Goal: Information Seeking & Learning: Learn about a topic

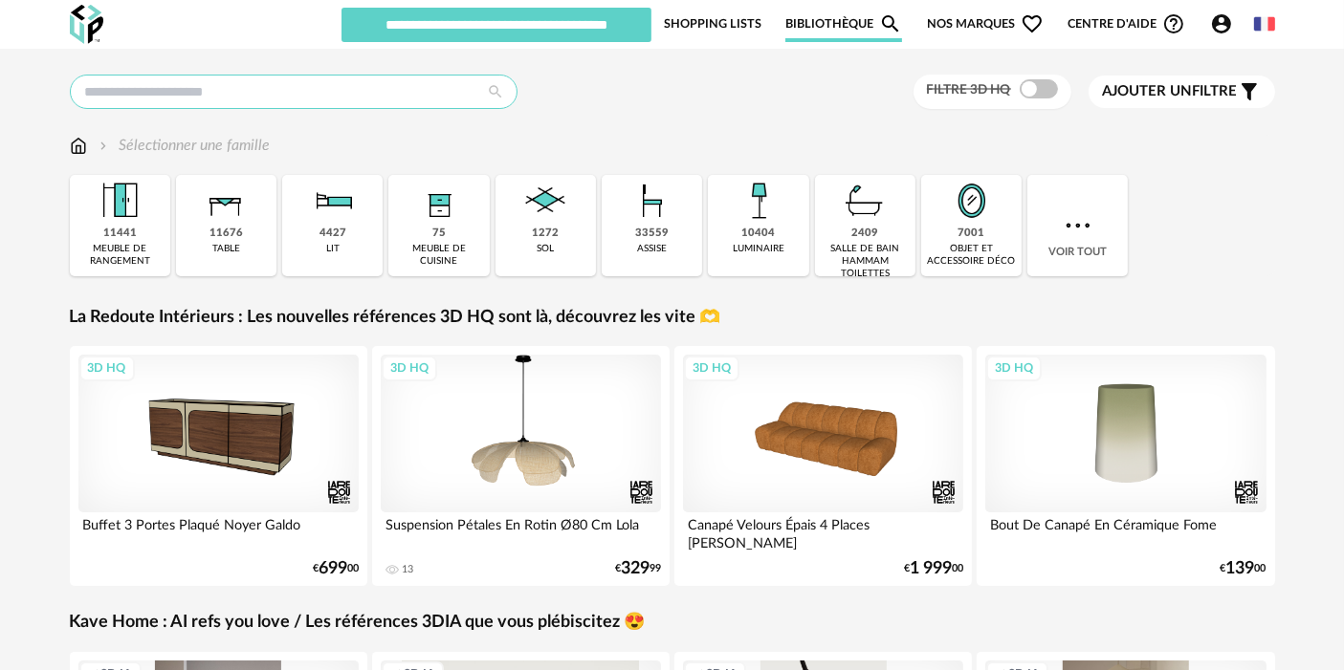
click at [412, 96] on input "text" at bounding box center [294, 92] width 448 height 34
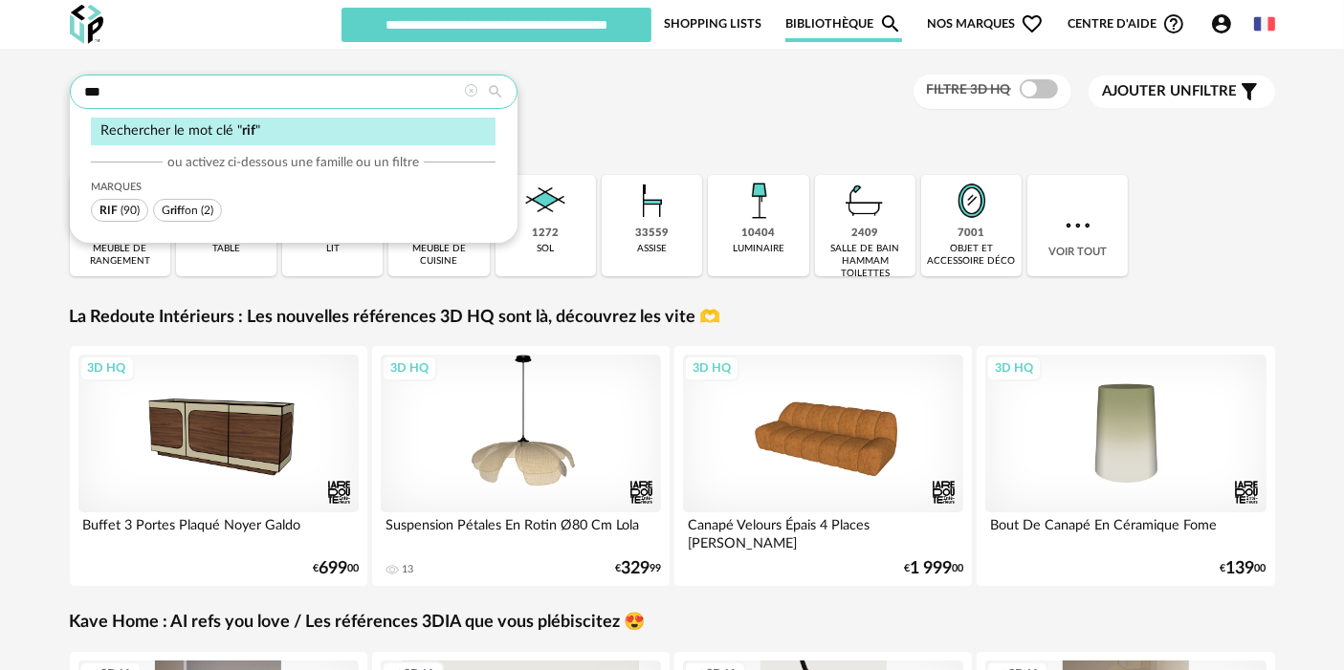
type input "***"
click at [120, 202] on span "RIF (90)" at bounding box center [119, 210] width 57 height 23
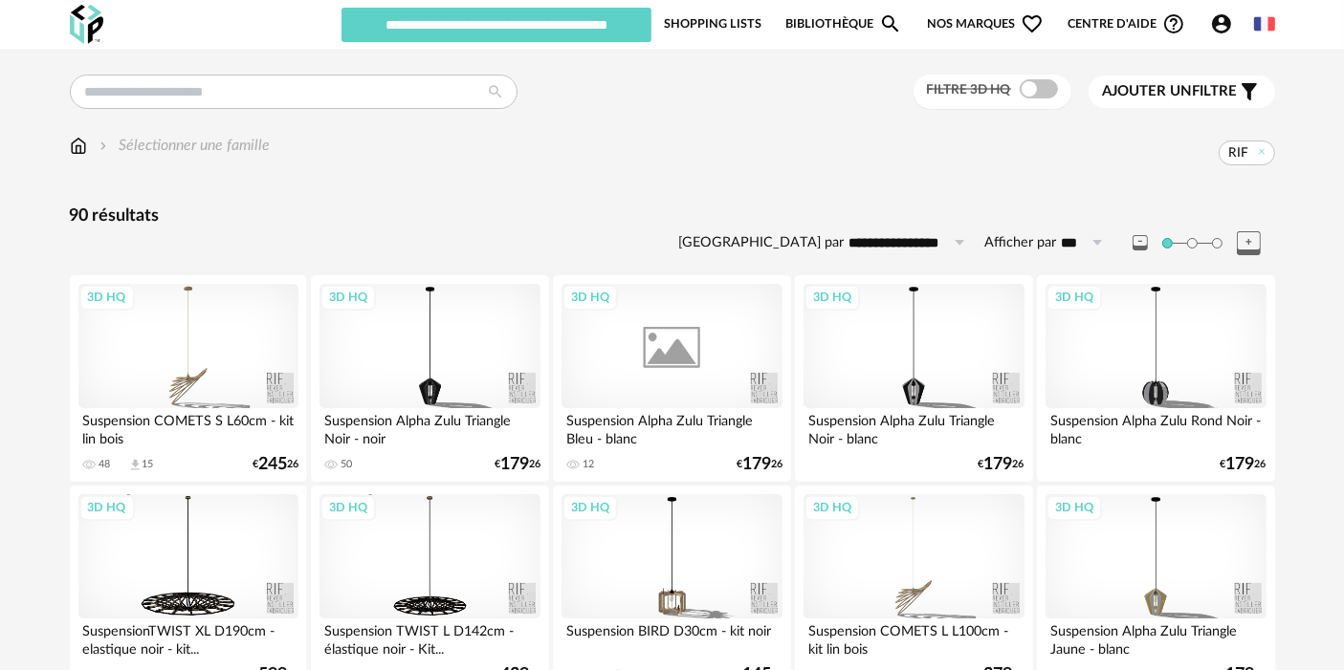
click at [666, 357] on div "3D HQ" at bounding box center [671, 346] width 220 height 124
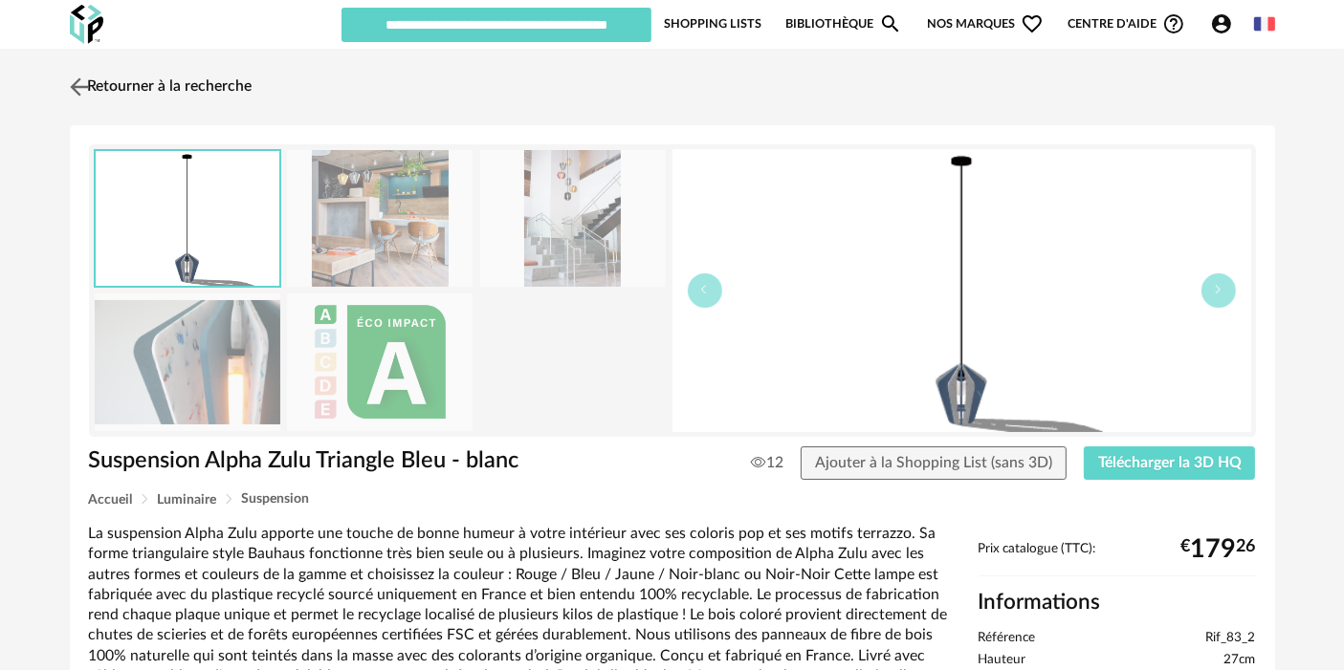
click at [133, 88] on link "Retourner à la recherche" at bounding box center [158, 87] width 187 height 42
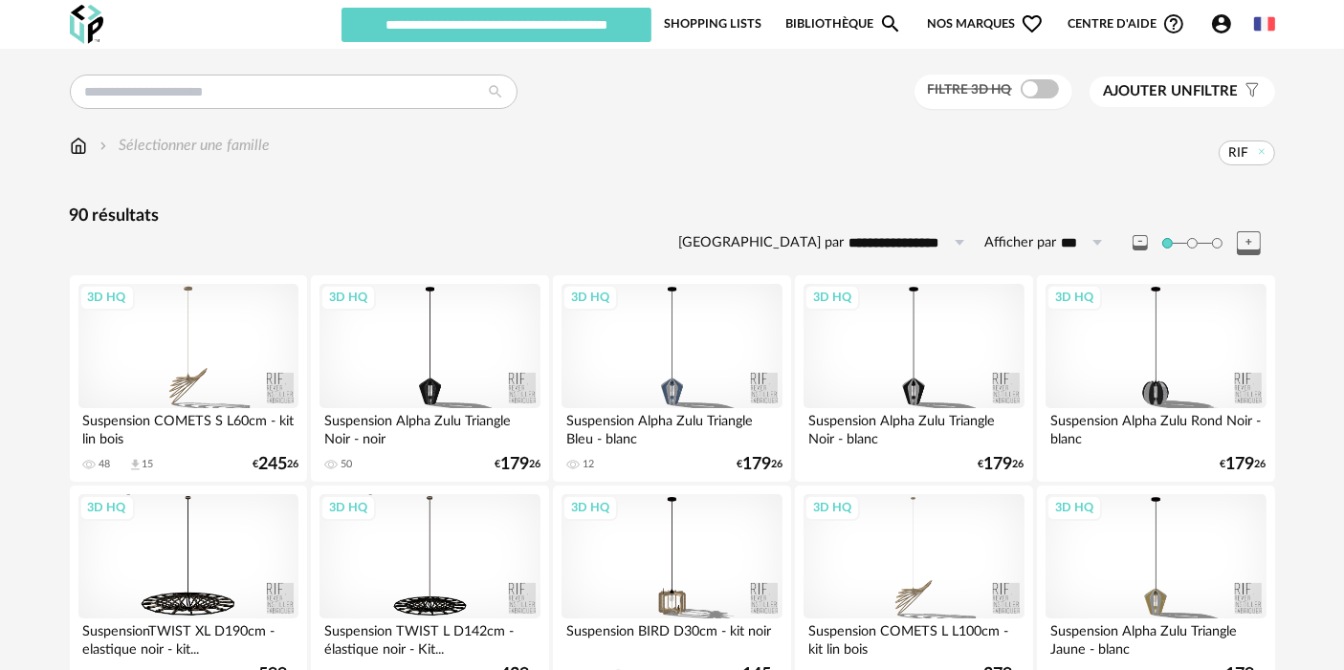
scroll to position [1820, 0]
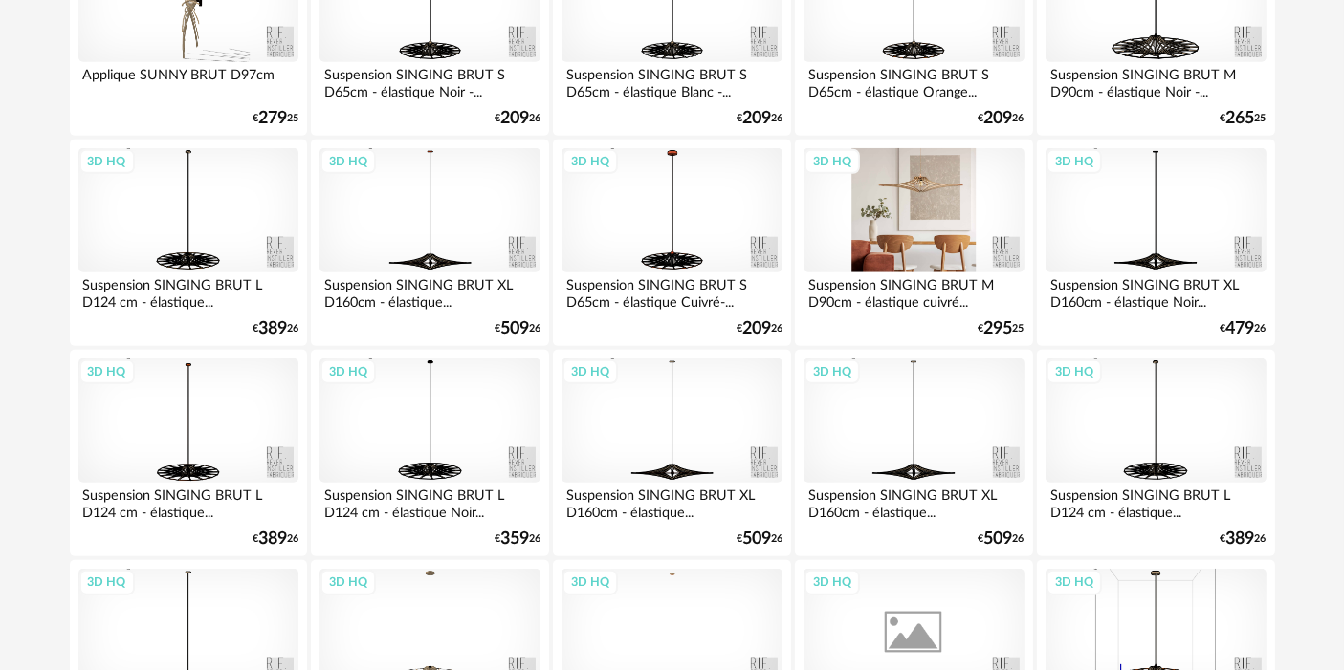
click at [875, 231] on div "3D HQ" at bounding box center [913, 210] width 220 height 124
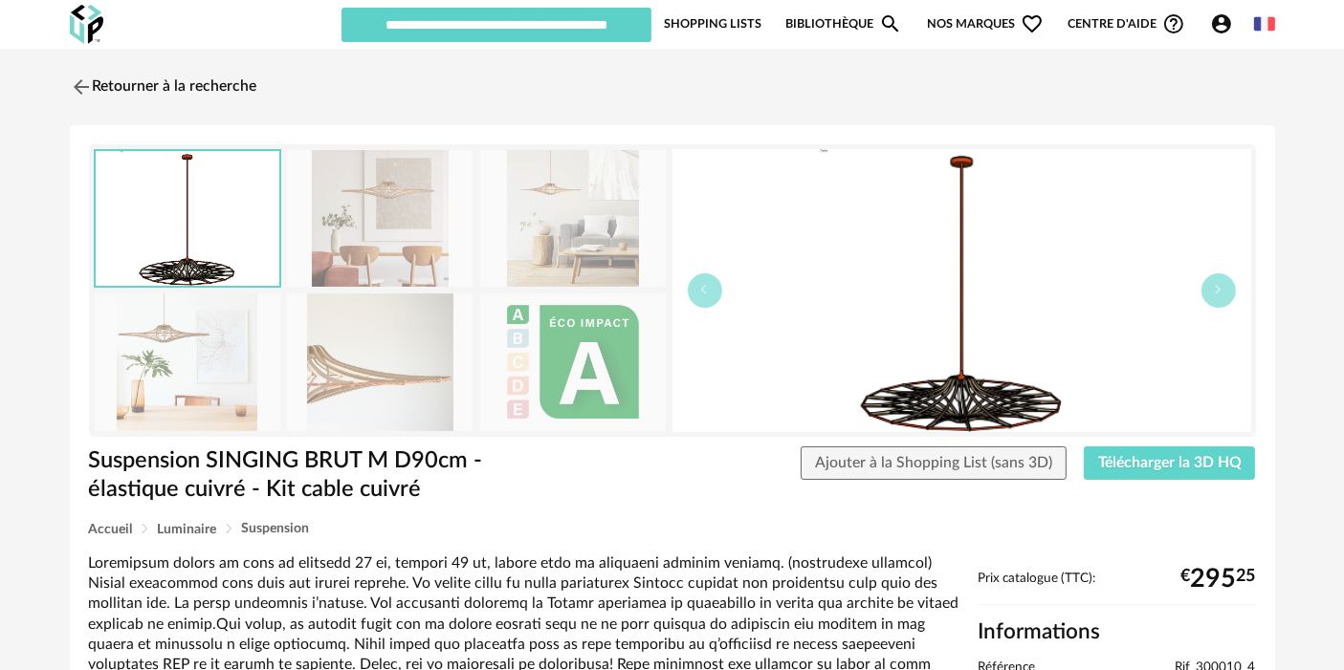
scroll to position [299, 0]
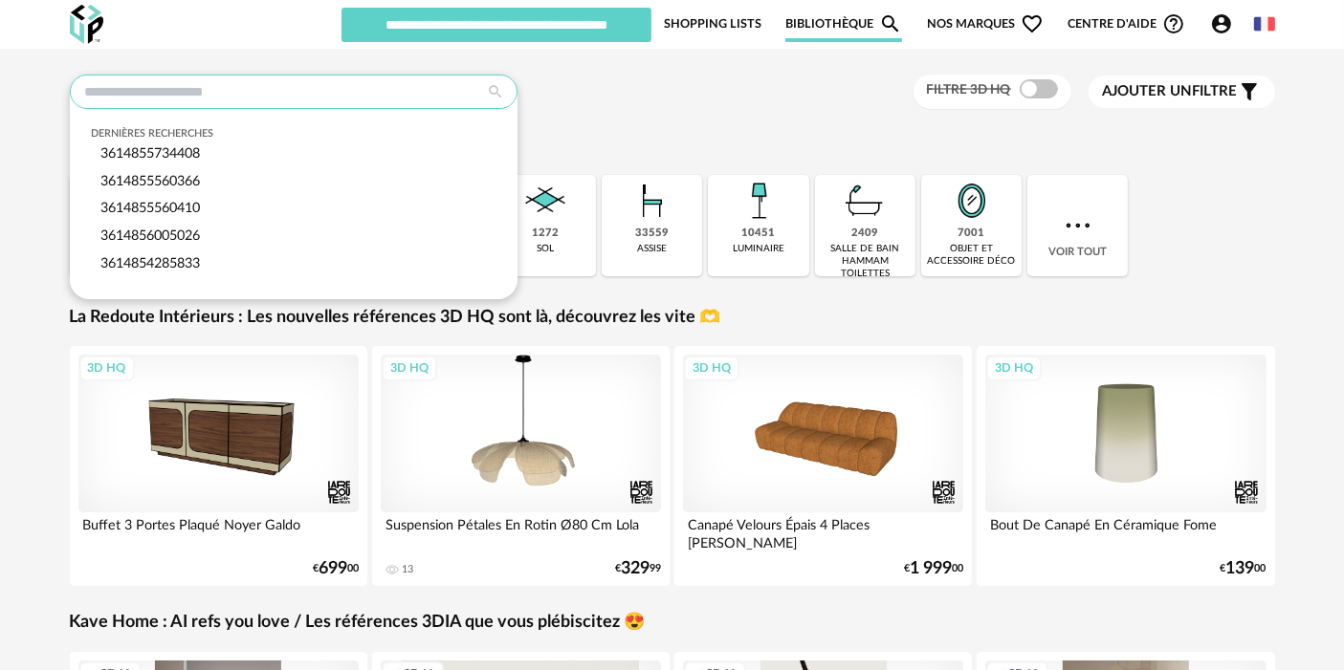
click at [293, 102] on input "text" at bounding box center [294, 92] width 448 height 34
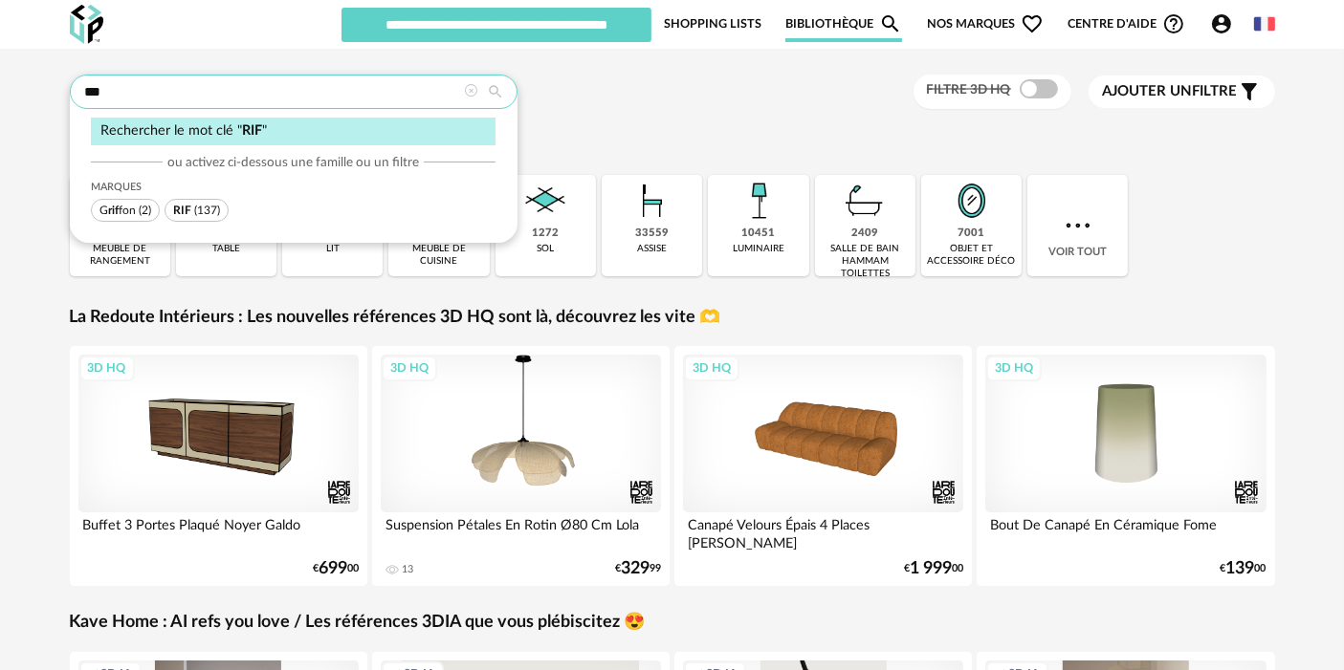
type input "***"
click at [210, 205] on span "(137)" at bounding box center [207, 210] width 26 height 11
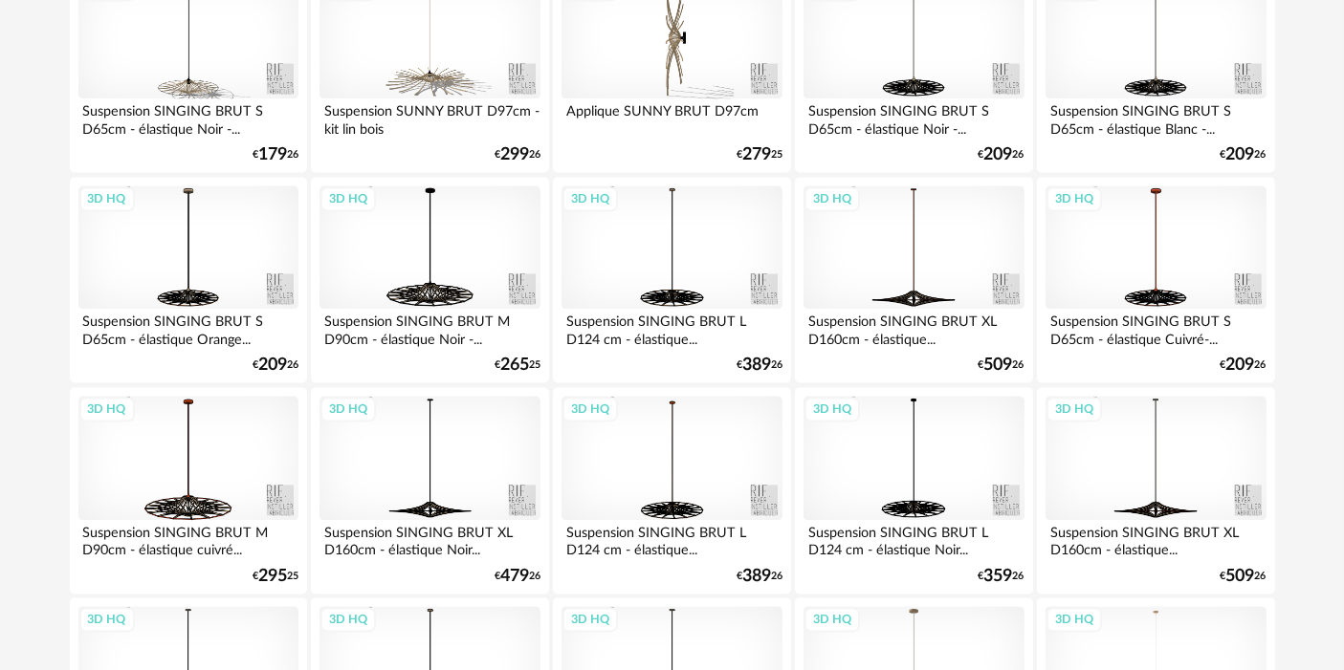
scroll to position [3937, 0]
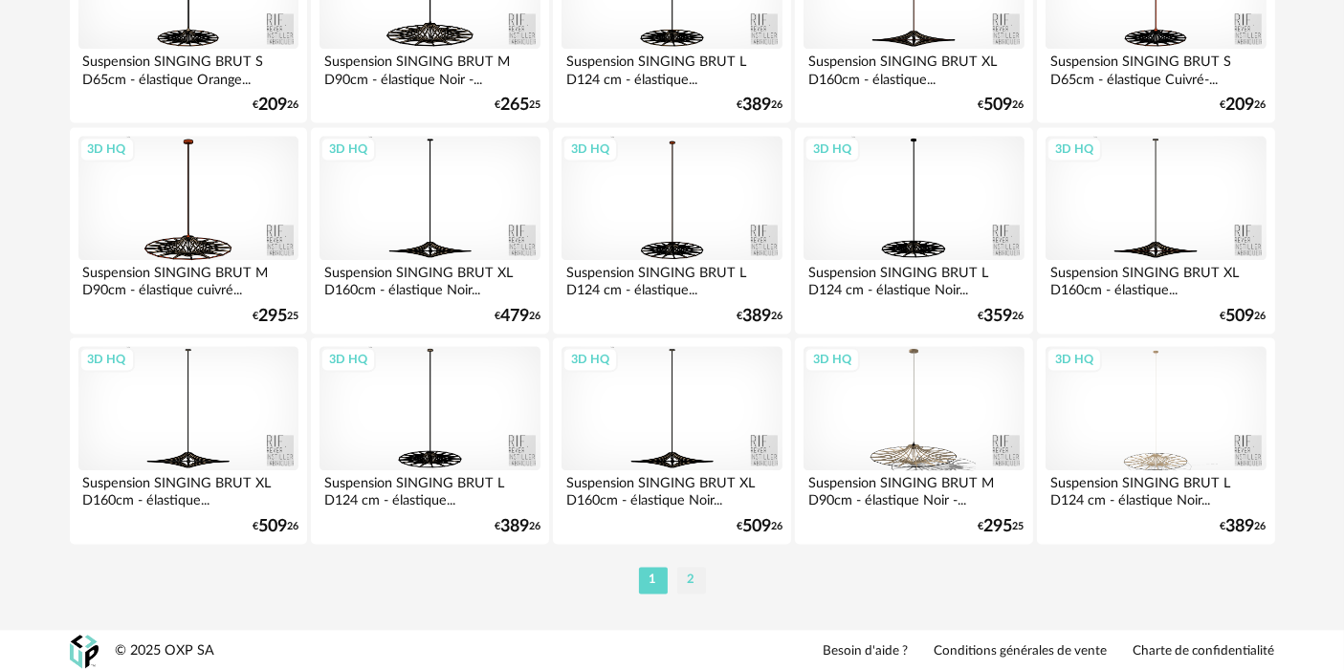
click at [690, 567] on li "2" at bounding box center [691, 580] width 29 height 27
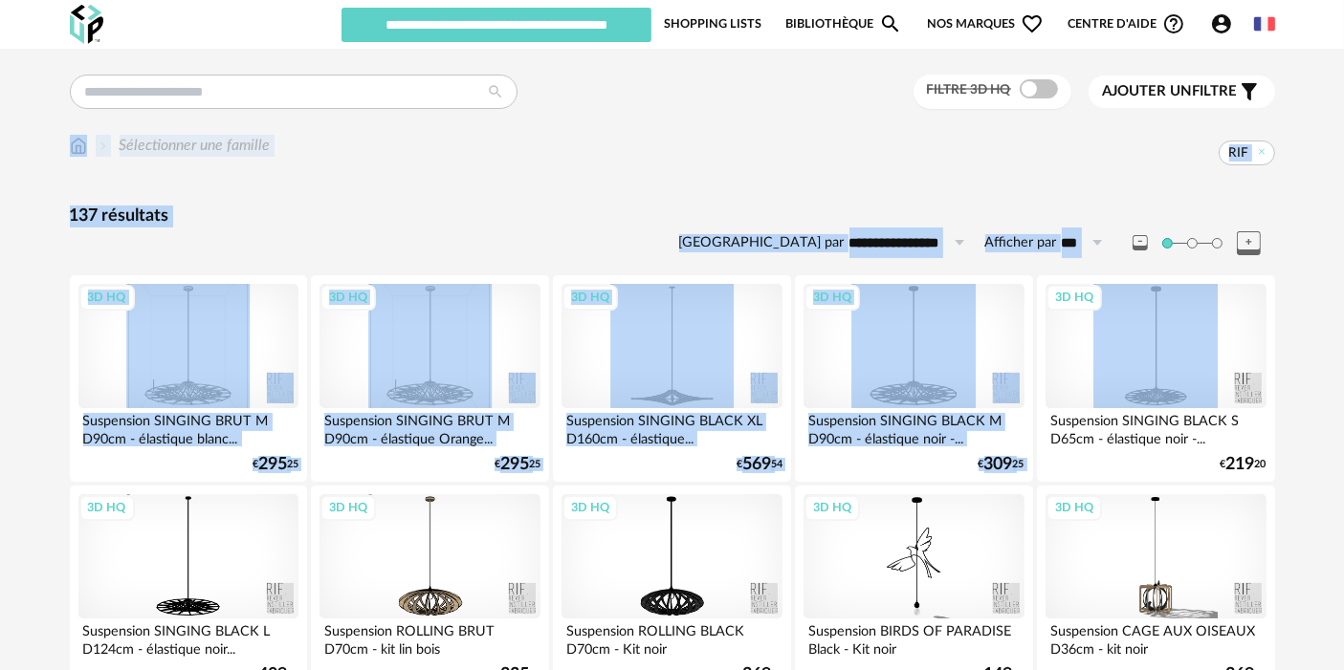
drag, startPoint x: 1340, startPoint y: 90, endPoint x: 1355, endPoint y: 290, distance: 200.5
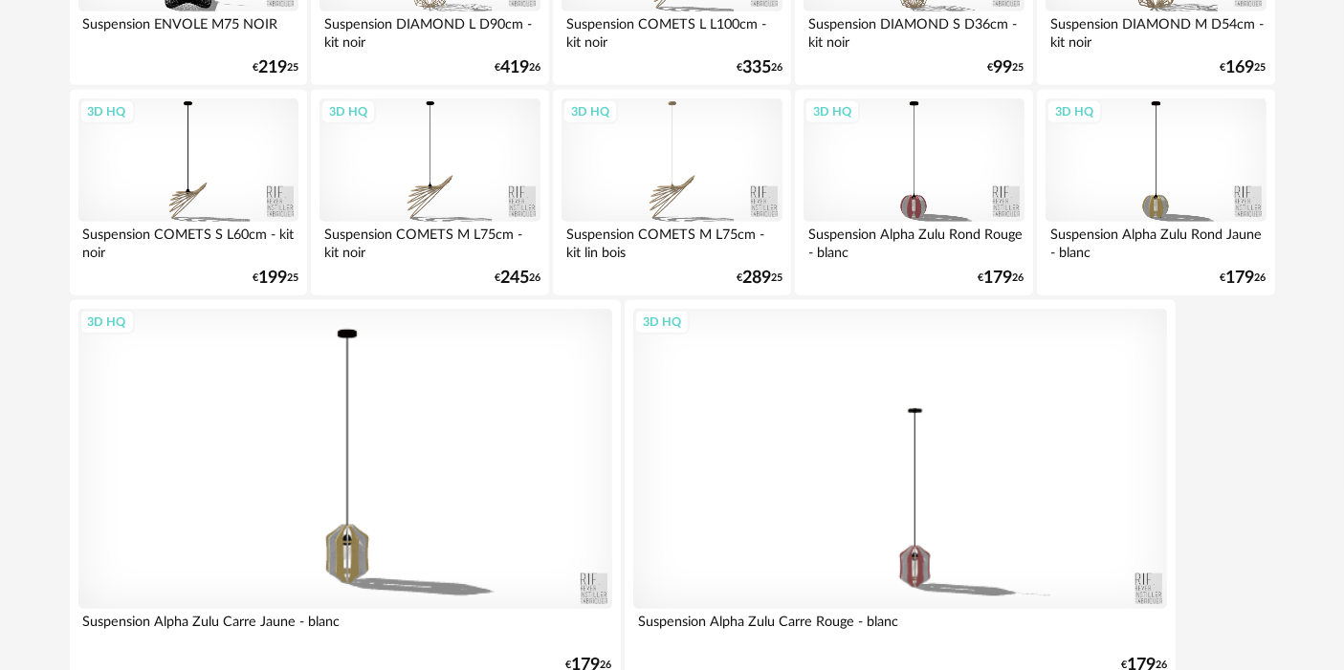
scroll to position [1589, 0]
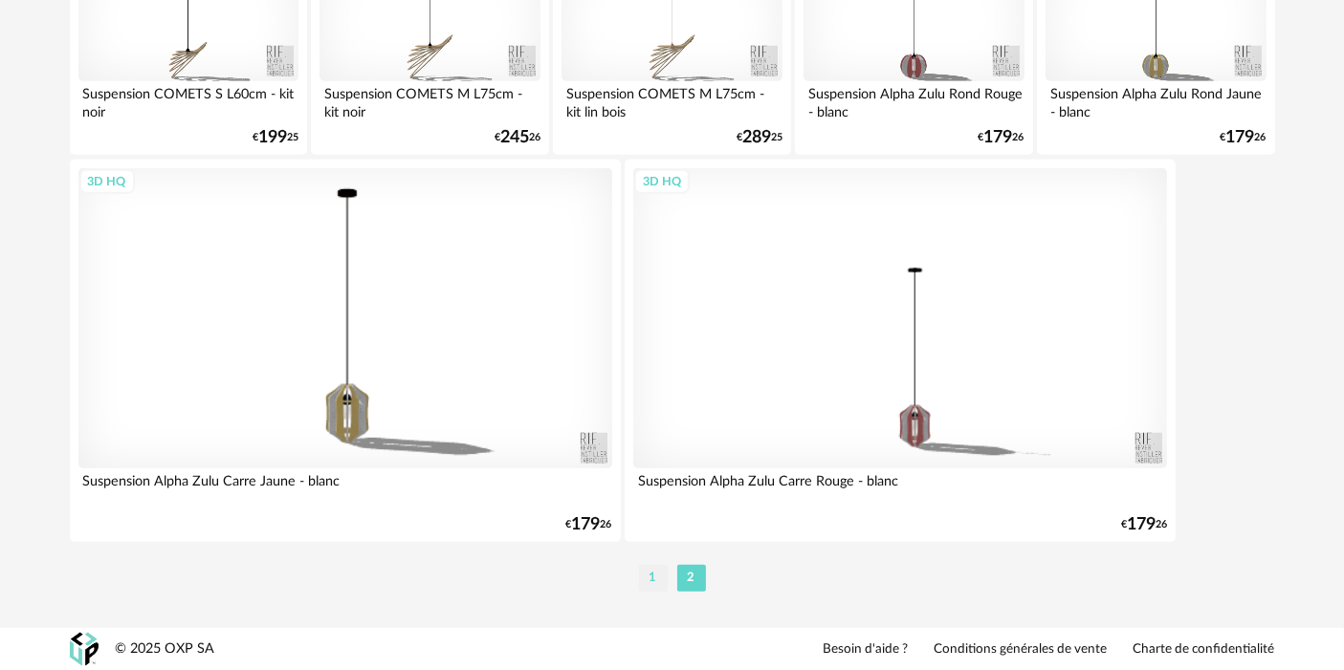
click at [649, 579] on li "1" at bounding box center [653, 578] width 29 height 27
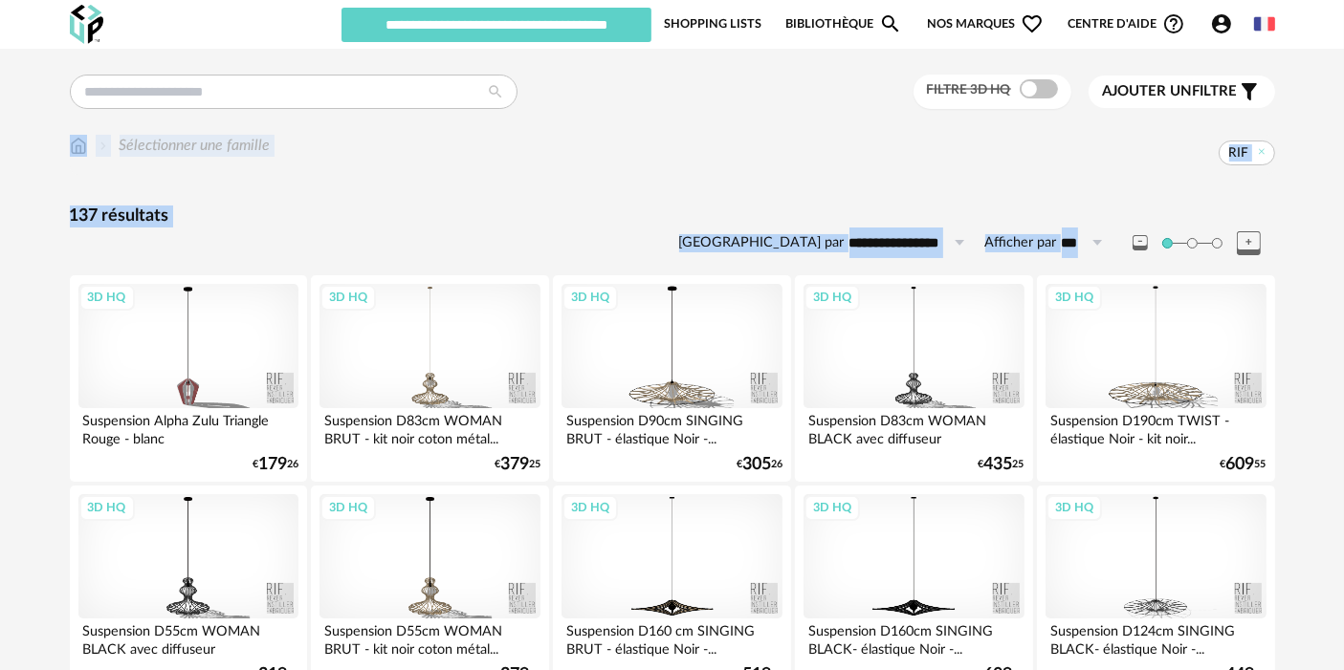
click at [406, 247] on div "**********" at bounding box center [672, 232] width 1205 height 53
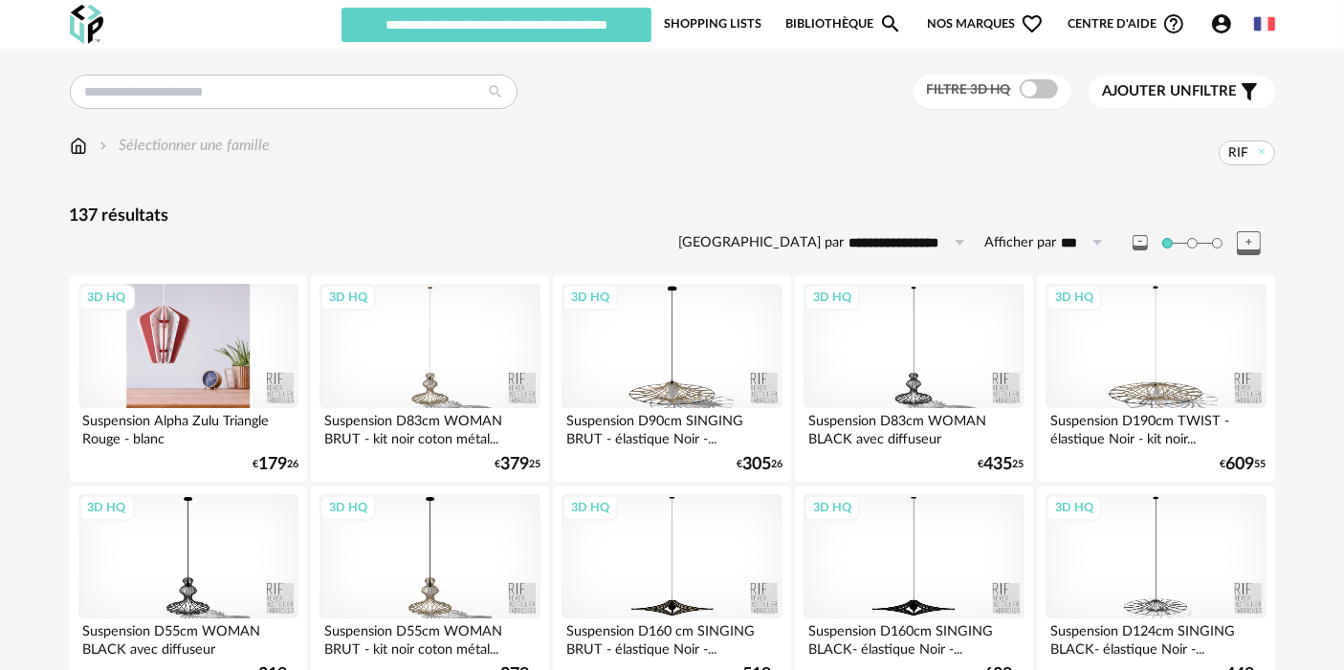
click at [216, 339] on div "3D HQ" at bounding box center [188, 346] width 220 height 124
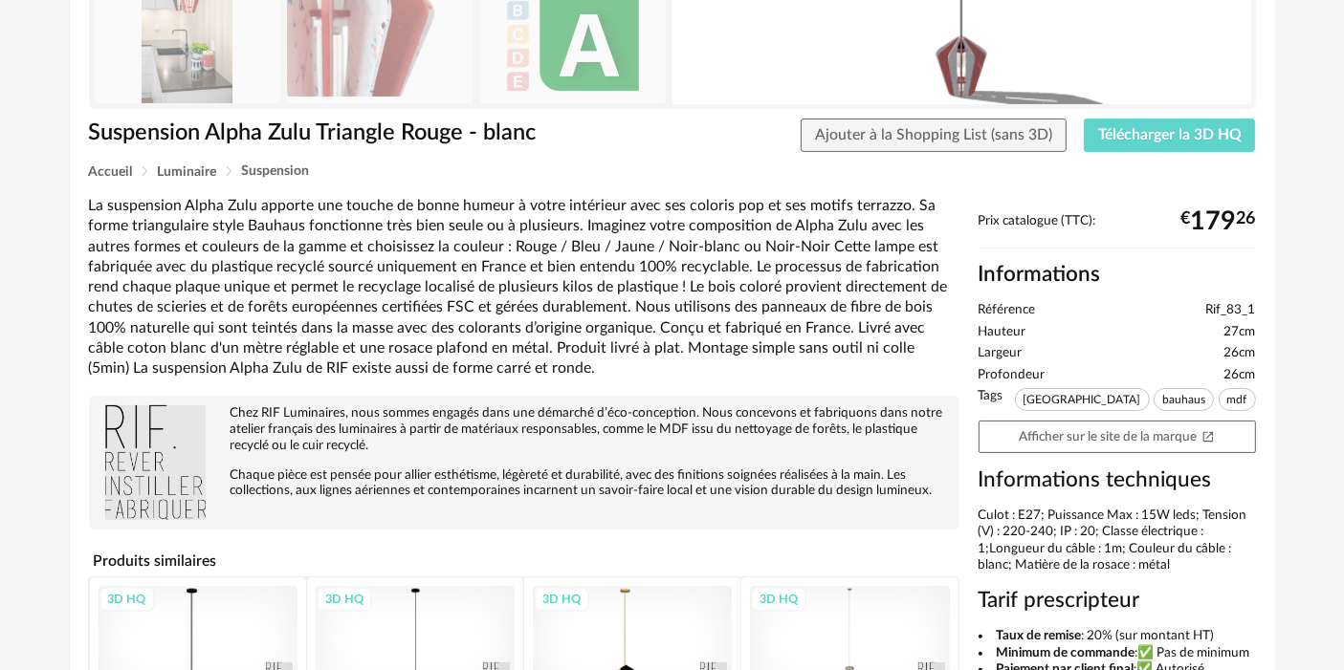
scroll to position [275, 0]
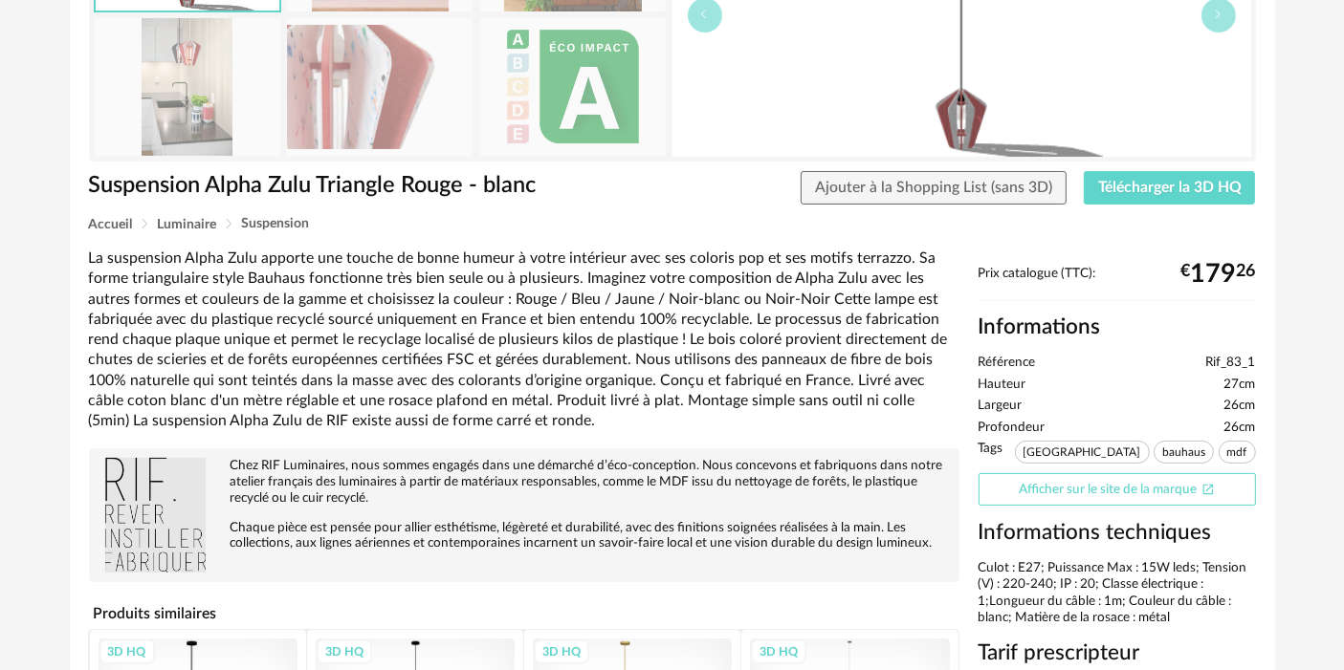
click at [1163, 488] on link "Afficher sur le site de la marque Open In New icon" at bounding box center [1116, 489] width 277 height 33
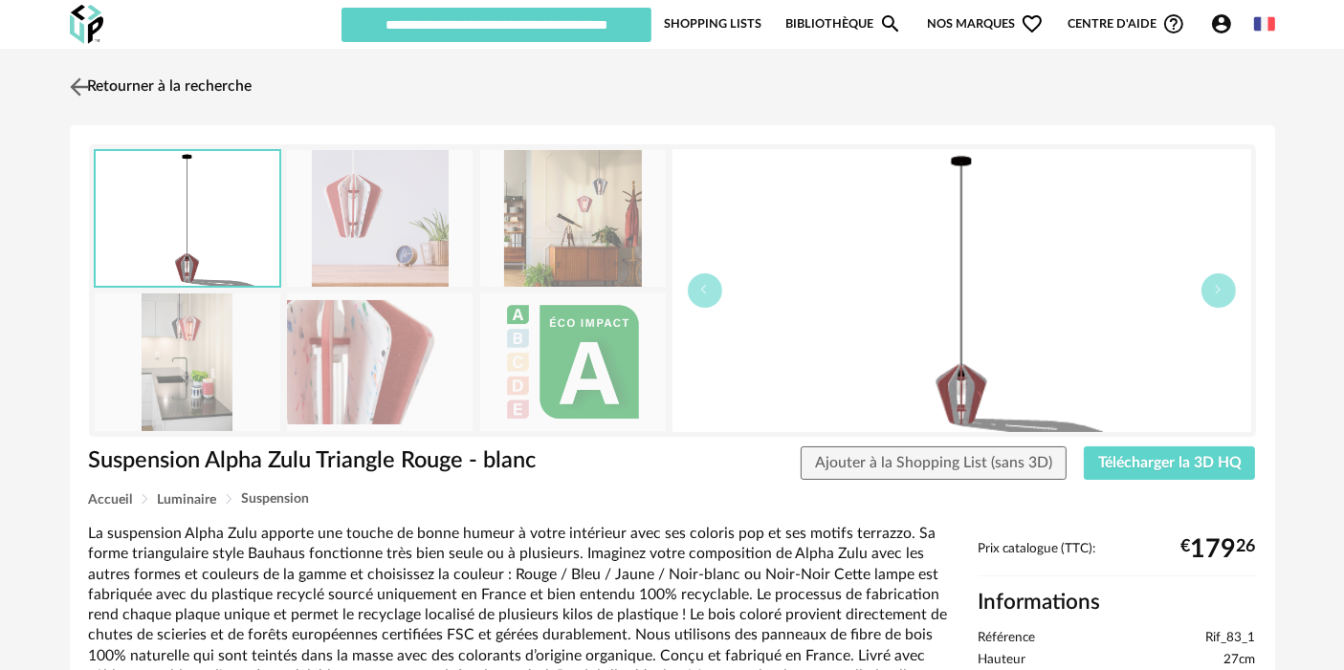
click at [218, 86] on link "Retourner à la recherche" at bounding box center [158, 87] width 187 height 42
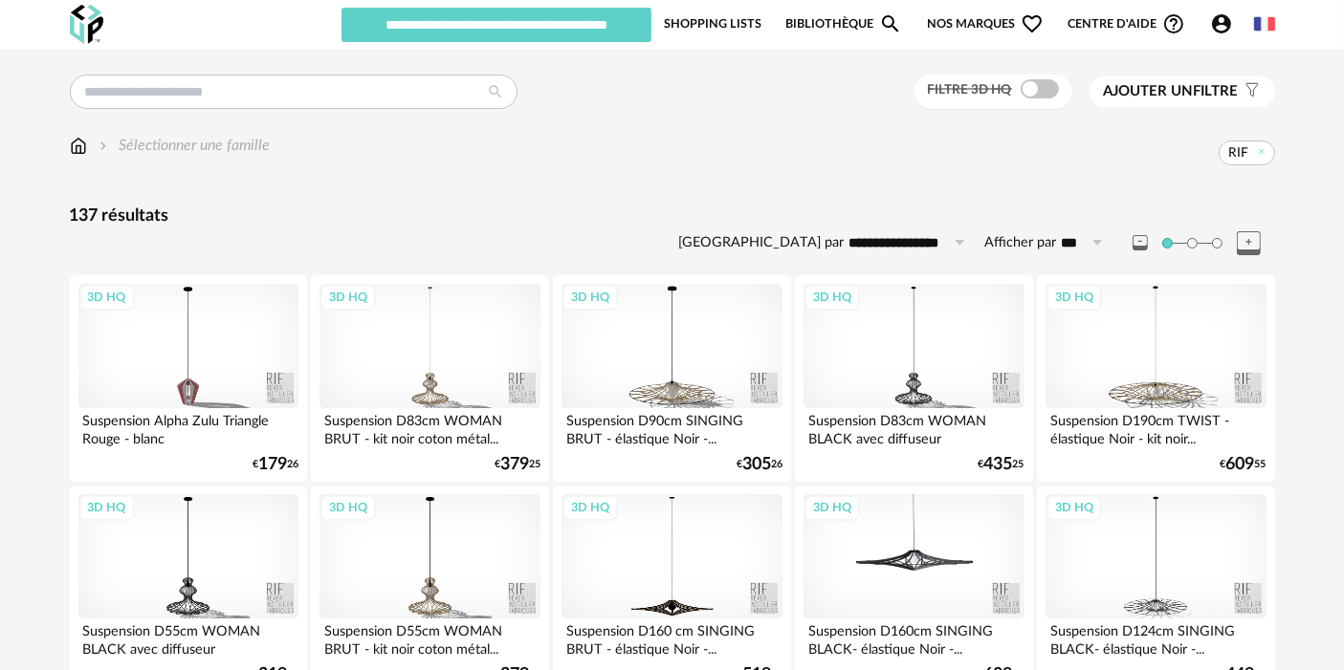
click at [937, 601] on div "3D HQ" at bounding box center [913, 556] width 220 height 124
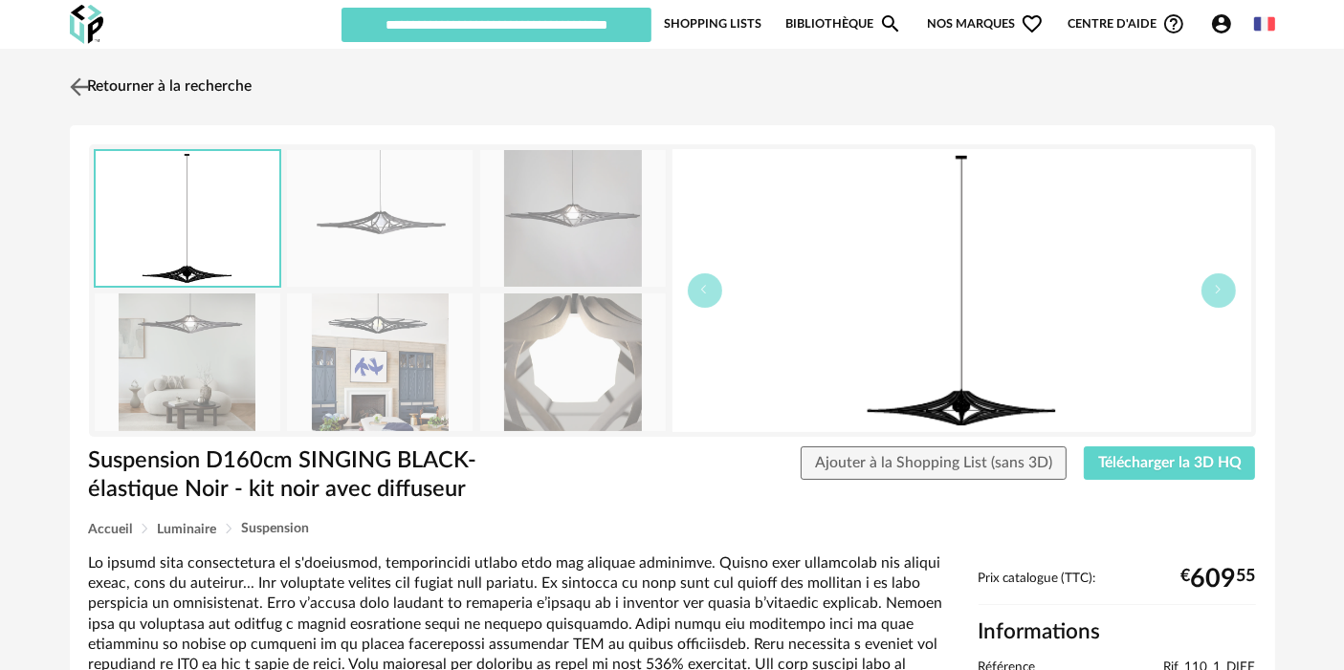
click at [224, 88] on link "Retourner à la recherche" at bounding box center [158, 87] width 187 height 42
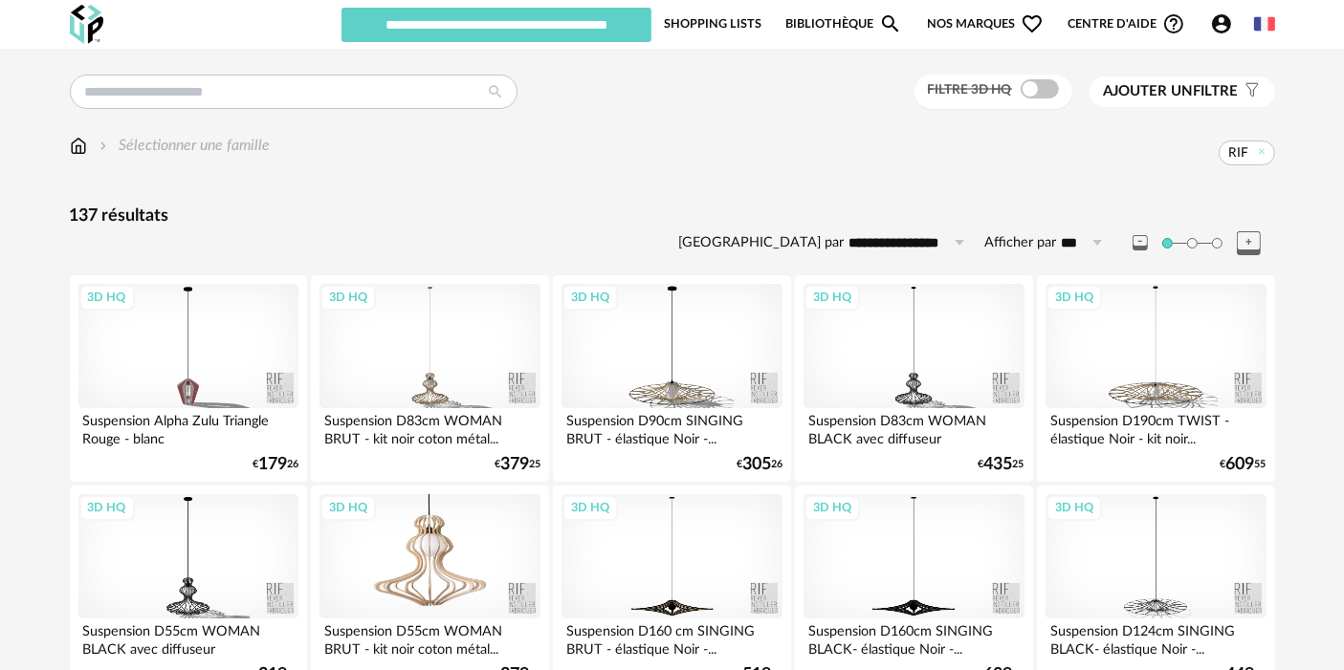
click at [445, 578] on div "3D HQ" at bounding box center [429, 556] width 220 height 124
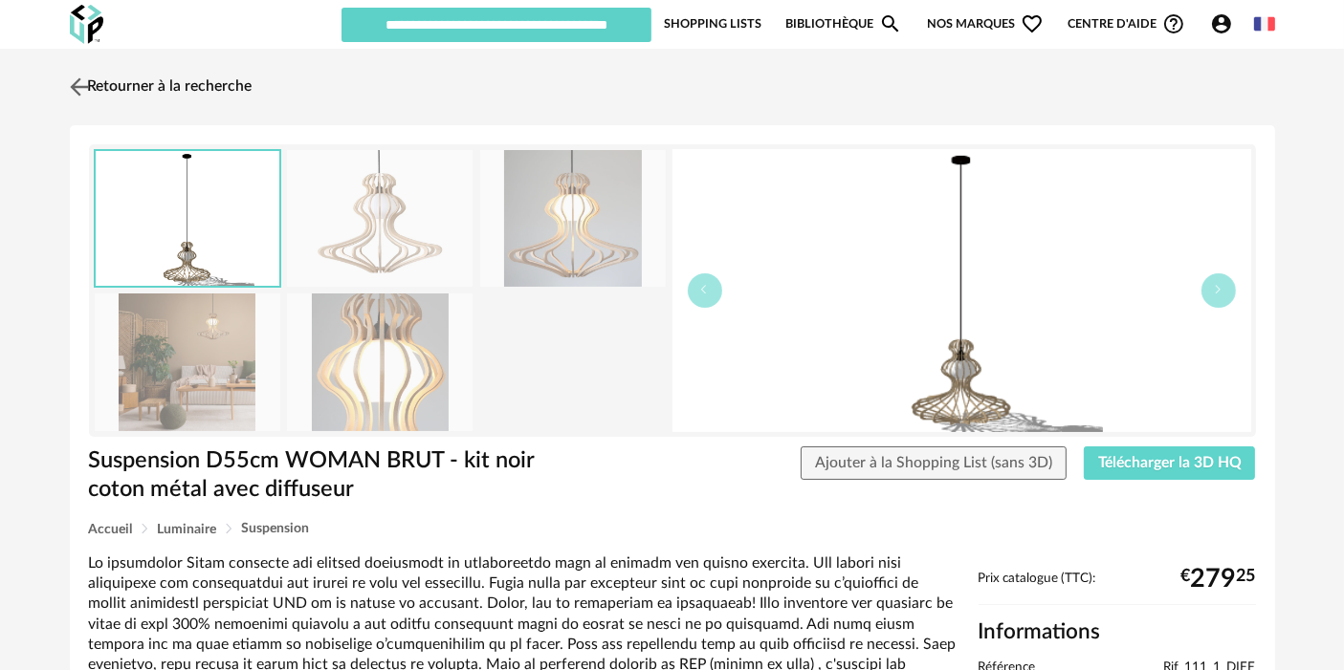
click at [186, 80] on link "Retourner à la recherche" at bounding box center [158, 87] width 187 height 42
